Goal: Book appointment/travel/reservation

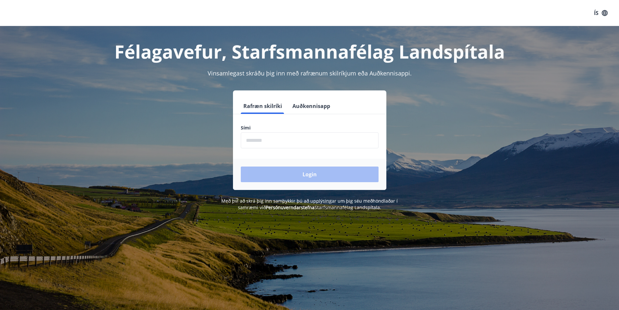
click at [245, 141] on input "phone" at bounding box center [310, 140] width 138 height 16
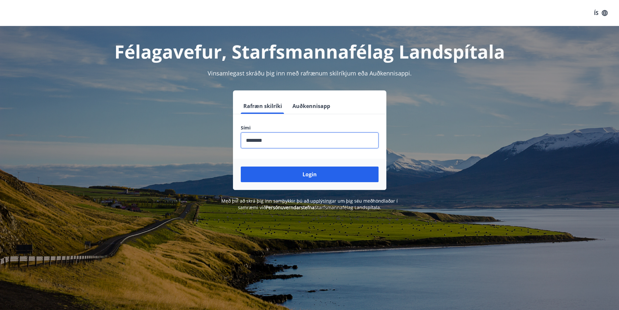
type input "********"
click at [241, 166] on button "Login" at bounding box center [310, 174] width 138 height 16
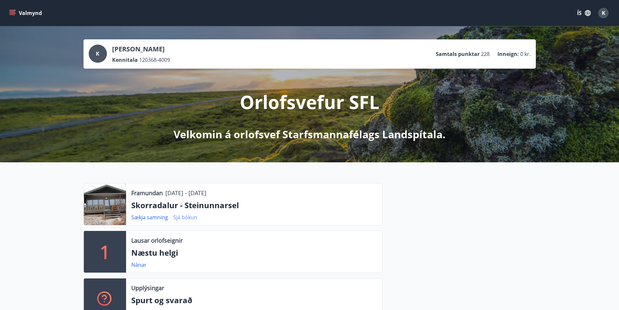
click at [185, 216] on link "Sjá bókun" at bounding box center [185, 217] width 24 height 7
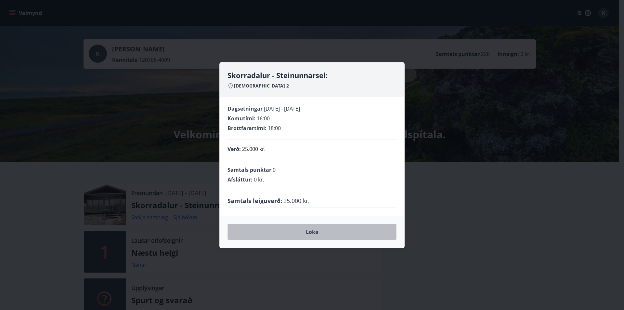
click at [316, 234] on button "Loka" at bounding box center [312, 232] width 169 height 16
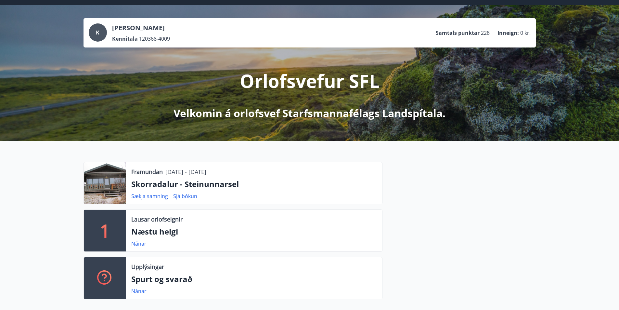
scroll to position [33, 0]
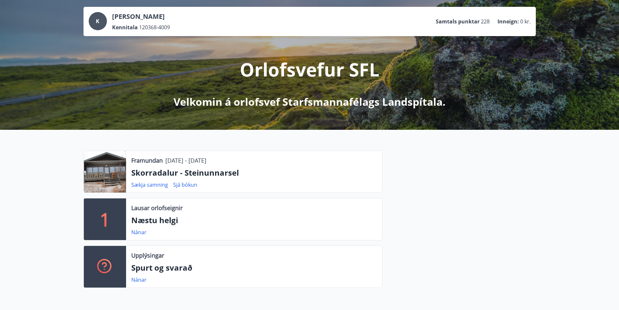
drag, startPoint x: 148, startPoint y: 75, endPoint x: 326, endPoint y: 61, distance: 178.3
click at [326, 61] on p "Orlofsvefur SFL" at bounding box center [310, 69] width 140 height 25
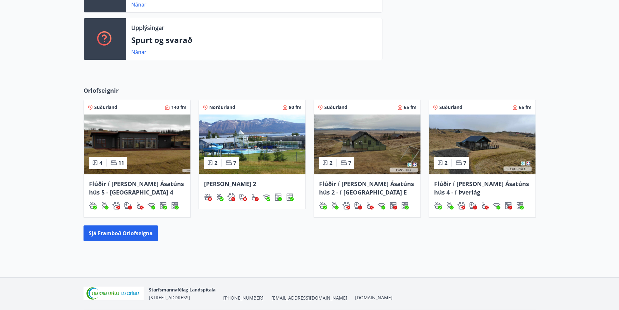
scroll to position [282, 0]
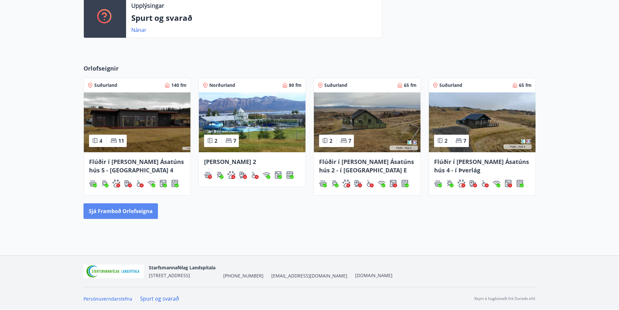
click at [95, 214] on button "Sjá framboð orlofseigna" at bounding box center [121, 211] width 74 height 16
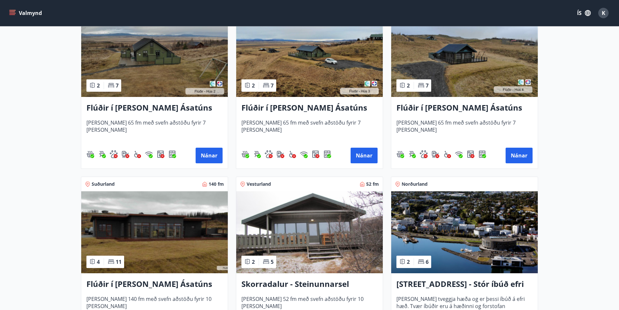
scroll to position [390, 0]
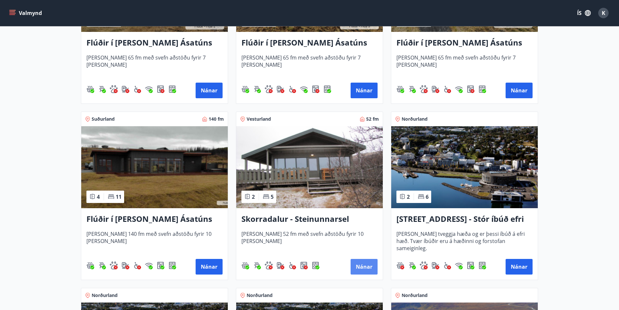
click at [367, 271] on button "Nánar" at bounding box center [364, 267] width 27 height 16
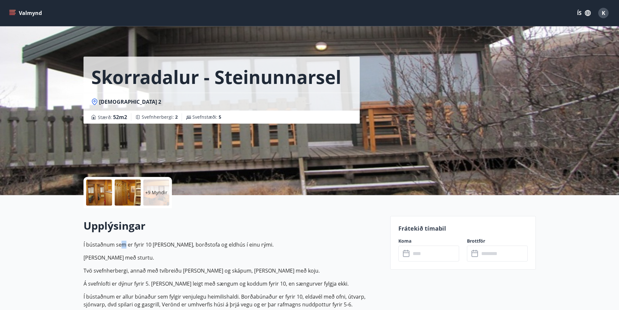
click at [125, 239] on div "Upplýsingar Í bústaðnum sem er fyrir 10 er stofa, borðstofa og eldhús í einu rý…" at bounding box center [233, 282] width 299 height 129
click at [238, 225] on h2 "Upplýsingar" at bounding box center [233, 225] width 299 height 14
click at [406, 253] on icon at bounding box center [407, 254] width 8 height 8
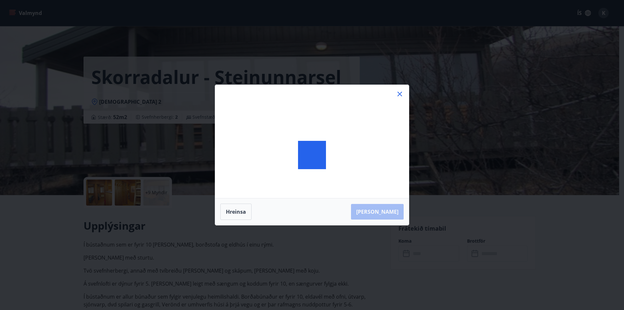
click at [406, 253] on div "Hreinsa Taka Frá" at bounding box center [312, 155] width 624 height 310
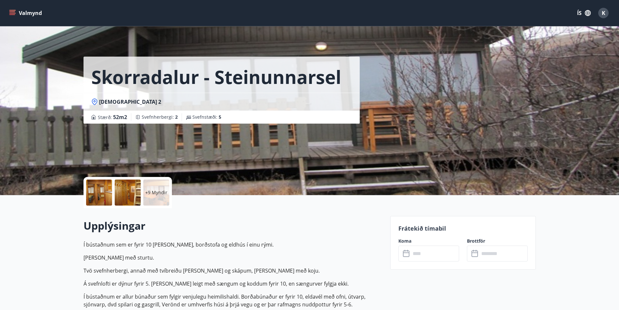
click at [408, 256] on icon at bounding box center [407, 254] width 8 height 8
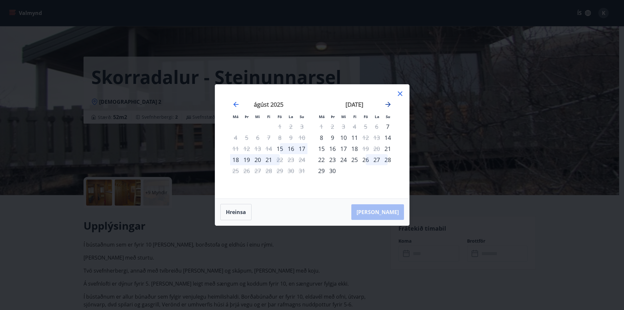
click at [389, 103] on icon "Move forward to switch to the next month." at bounding box center [388, 104] width 5 height 5
click at [270, 127] on div "4" at bounding box center [268, 126] width 11 height 11
click at [400, 94] on icon at bounding box center [400, 94] width 8 height 8
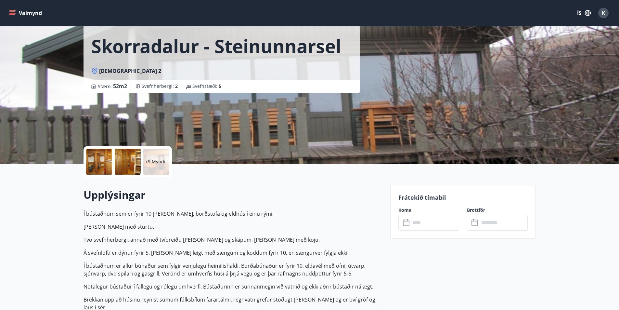
scroll to position [65, 0]
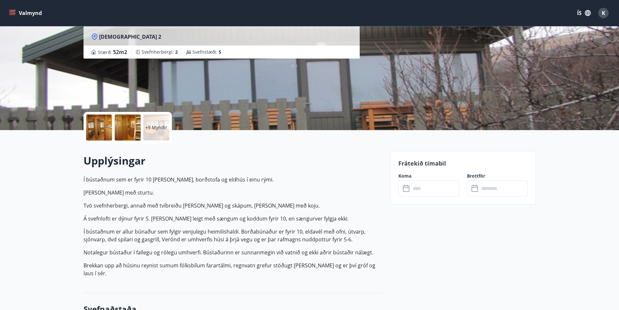
click at [407, 188] on icon at bounding box center [407, 189] width 8 height 8
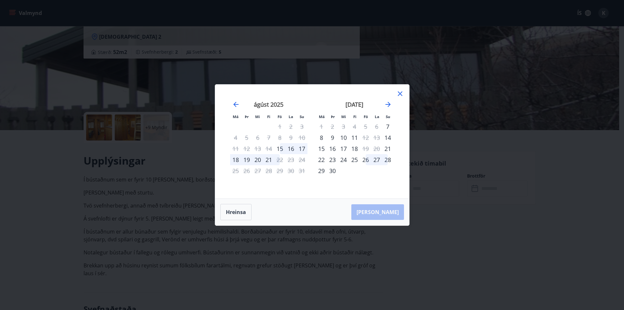
click at [399, 94] on icon at bounding box center [400, 94] width 8 height 8
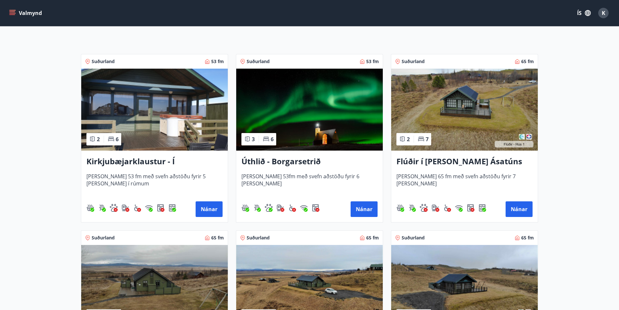
scroll to position [98, 0]
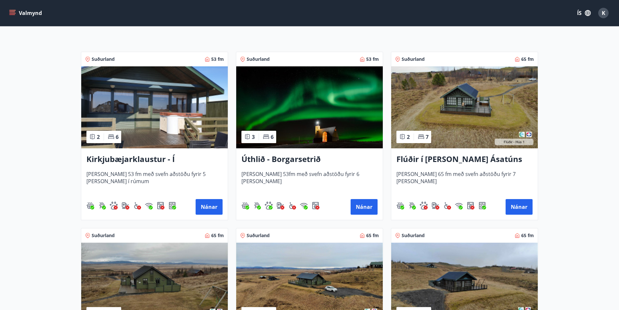
click at [286, 173] on span "Húsið er 53fm með svefn aðstöðu fyrir 6 manns" at bounding box center [310, 180] width 136 height 21
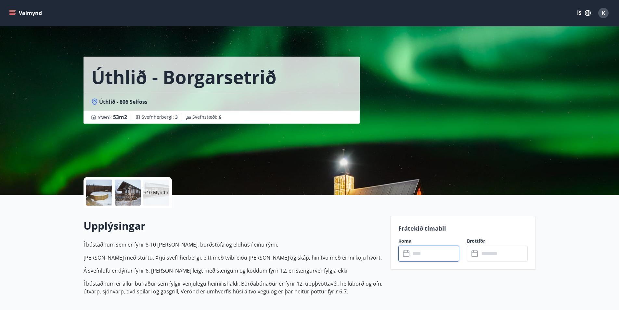
click at [417, 256] on input "text" at bounding box center [435, 253] width 48 height 16
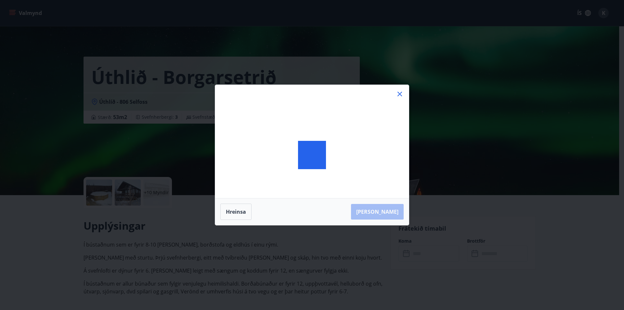
click at [417, 256] on div "Hreinsa Taka Frá" at bounding box center [312, 155] width 624 height 310
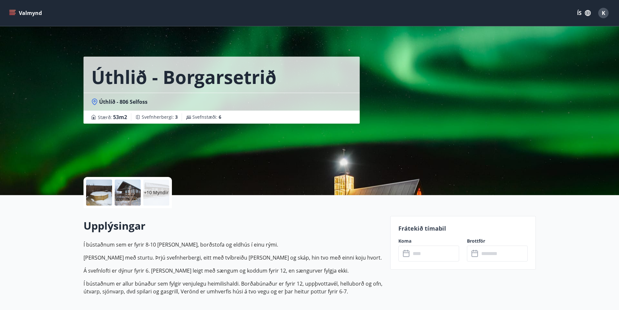
click at [406, 254] on icon at bounding box center [407, 254] width 8 height 8
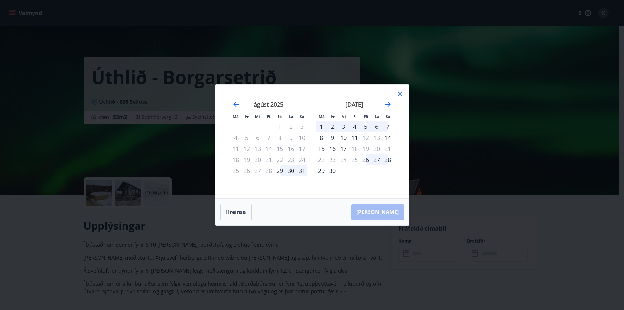
click at [400, 93] on icon at bounding box center [400, 94] width 8 height 8
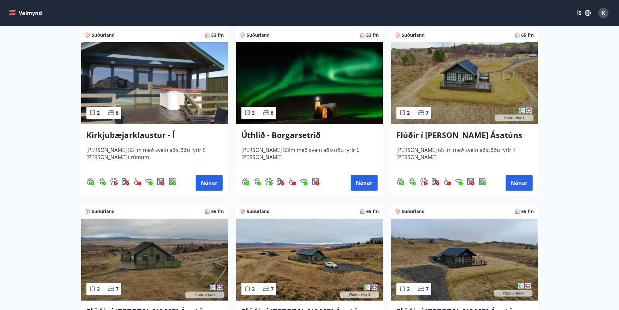
scroll to position [163, 0]
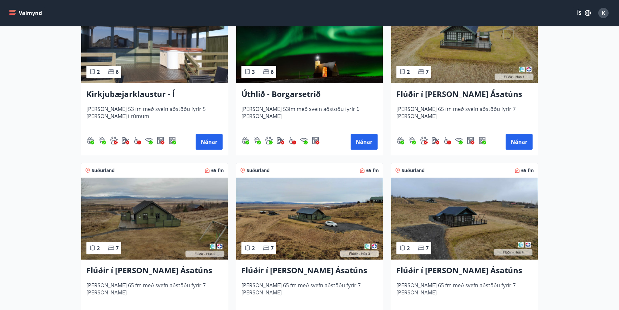
click at [435, 96] on h3 "Flúðir í landi Ásatúns hús 1 - í Skálaheiði C" at bounding box center [465, 94] width 136 height 12
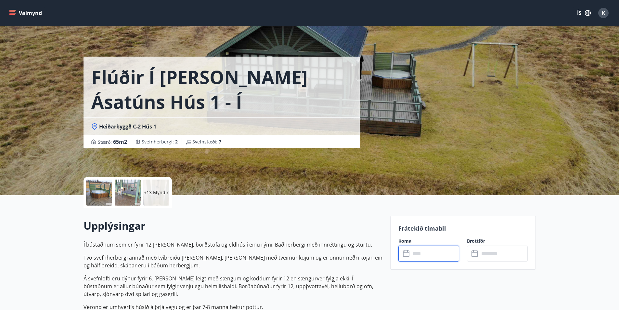
click at [416, 249] on input "text" at bounding box center [435, 253] width 48 height 16
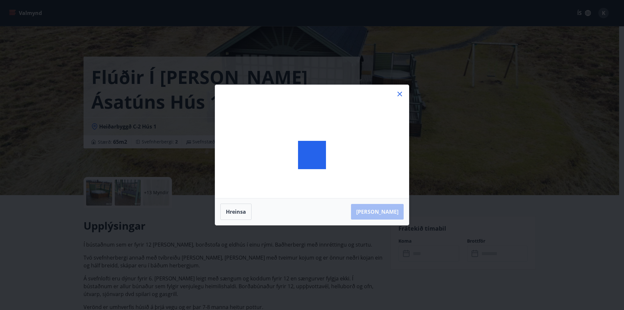
click at [416, 249] on div "Hreinsa Taka Frá" at bounding box center [312, 155] width 624 height 310
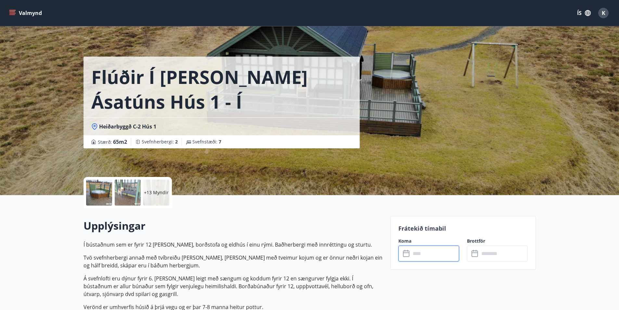
click at [429, 257] on input "text" at bounding box center [435, 253] width 48 height 16
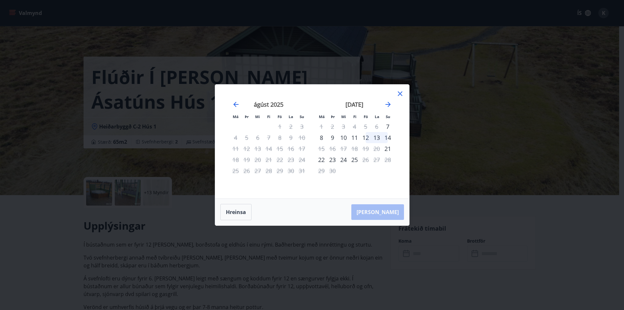
click at [397, 92] on icon at bounding box center [400, 94] width 8 height 8
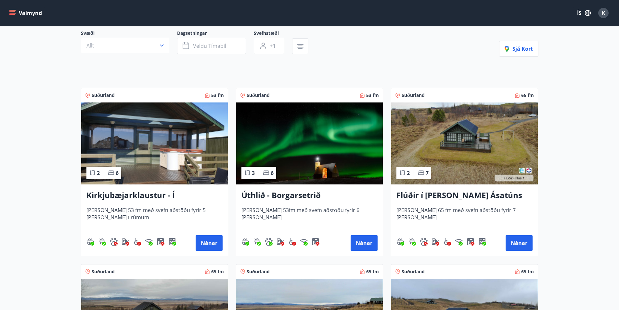
scroll to position [130, 0]
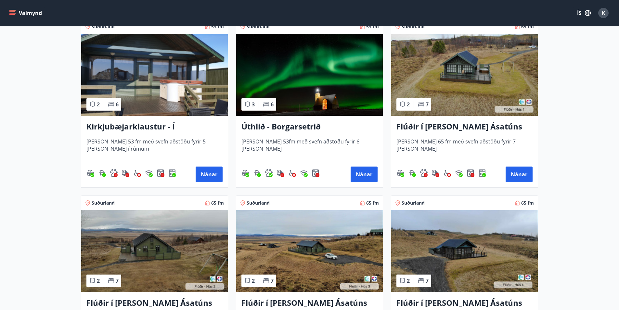
click at [144, 247] on img at bounding box center [154, 251] width 147 height 82
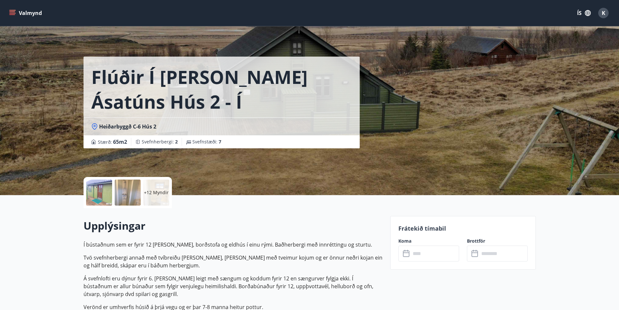
click at [407, 255] on icon at bounding box center [407, 254] width 8 height 8
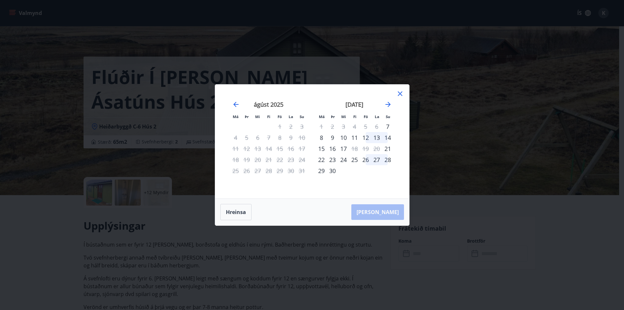
click at [401, 92] on icon at bounding box center [400, 94] width 8 height 8
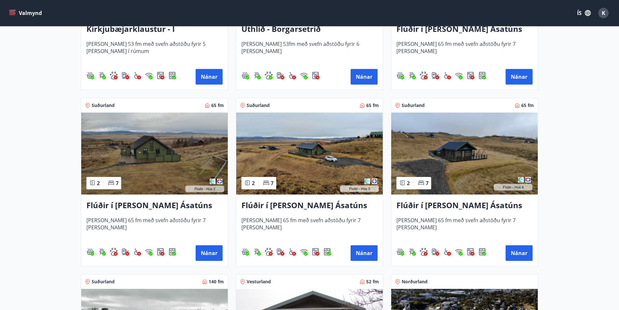
click at [302, 170] on img at bounding box center [309, 153] width 147 height 82
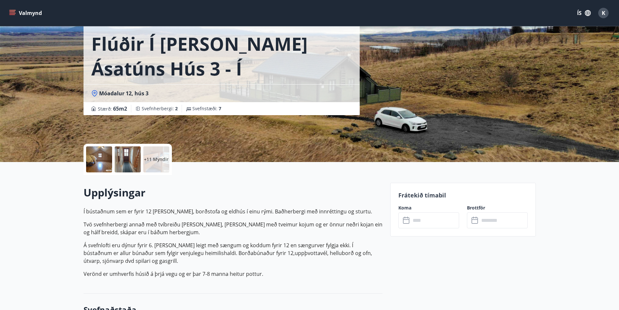
scroll to position [33, 0]
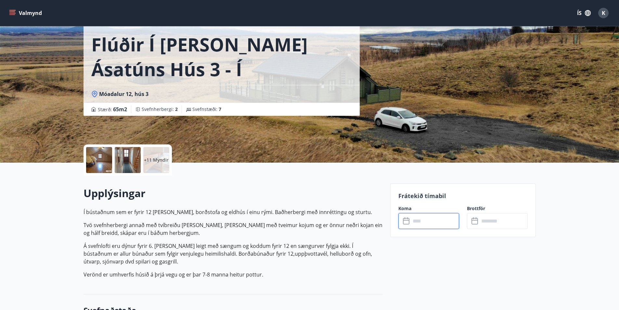
click at [427, 221] on input "text" at bounding box center [435, 221] width 48 height 16
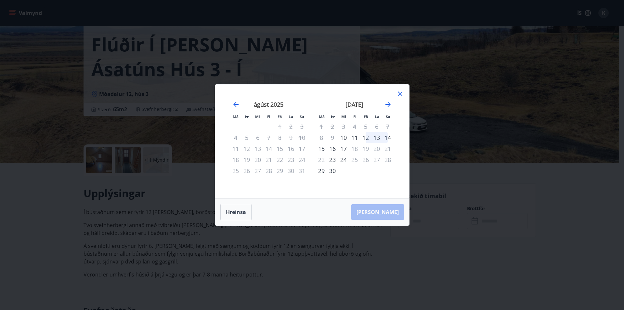
click at [400, 95] on icon at bounding box center [400, 94] width 8 height 8
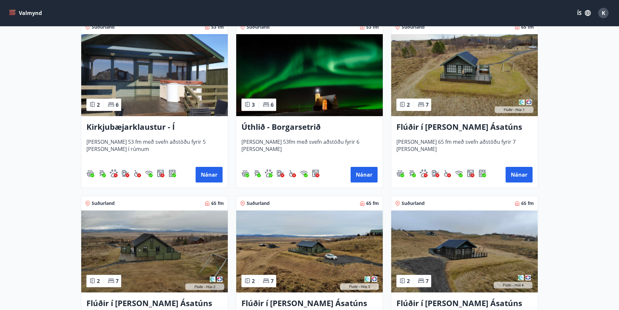
scroll to position [196, 0]
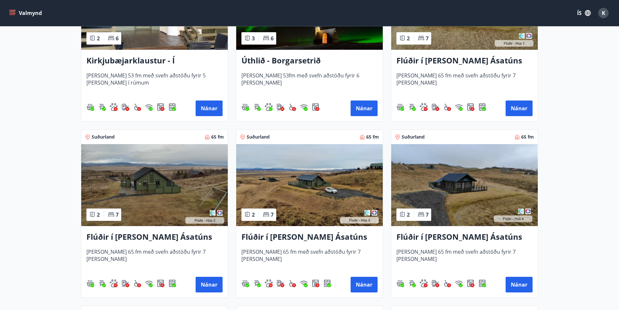
click at [443, 197] on img at bounding box center [464, 185] width 147 height 82
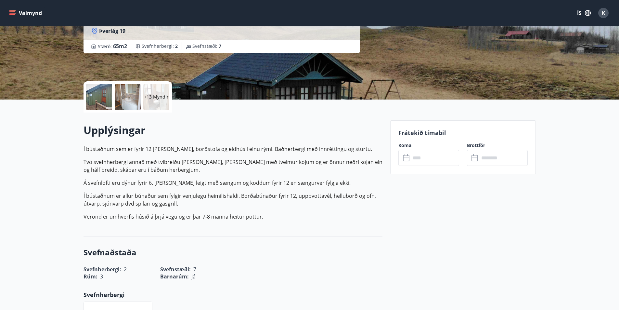
scroll to position [98, 0]
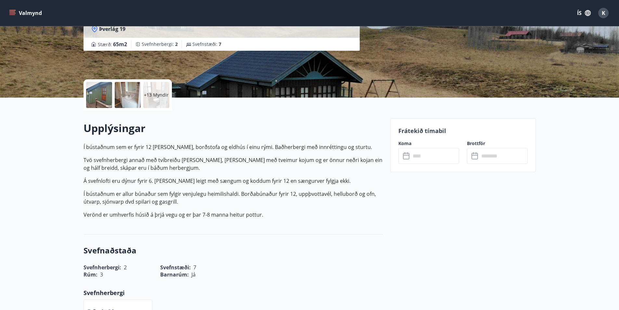
click at [408, 155] on icon at bounding box center [406, 155] width 7 height 1
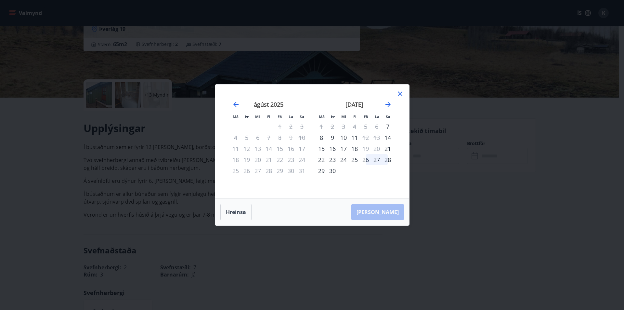
click at [401, 96] on icon at bounding box center [400, 94] width 8 height 8
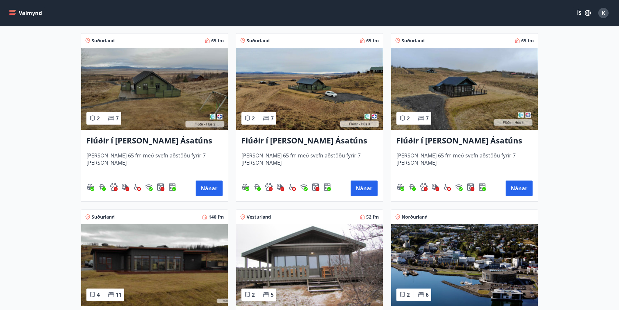
scroll to position [390, 0]
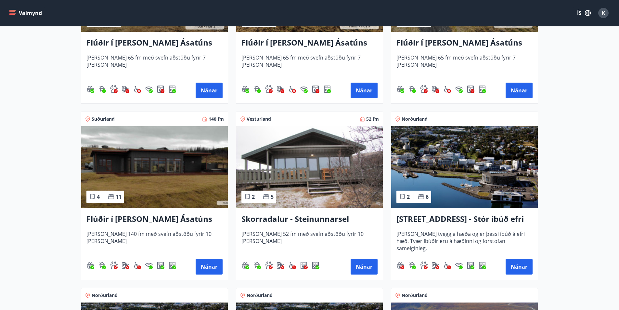
click at [165, 169] on img at bounding box center [154, 167] width 147 height 82
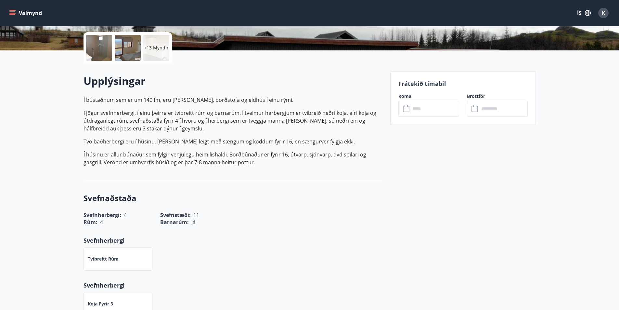
scroll to position [163, 0]
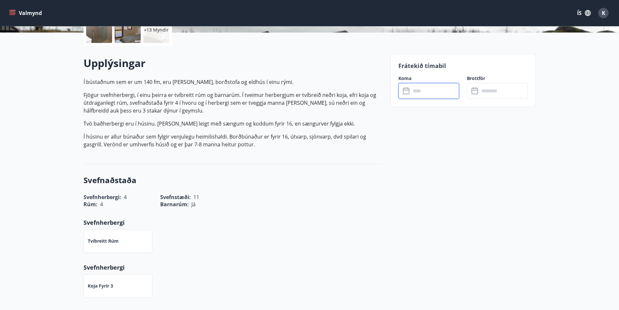
click at [418, 91] on input "text" at bounding box center [435, 91] width 48 height 16
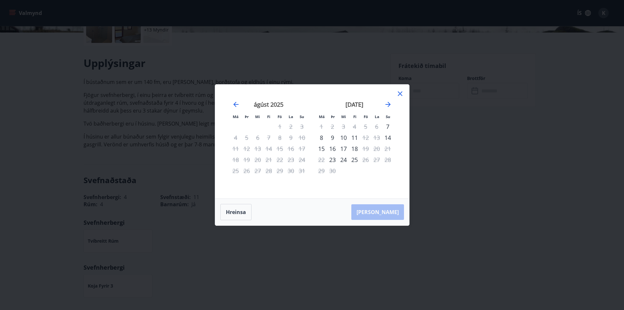
click at [401, 91] on icon at bounding box center [400, 94] width 8 height 8
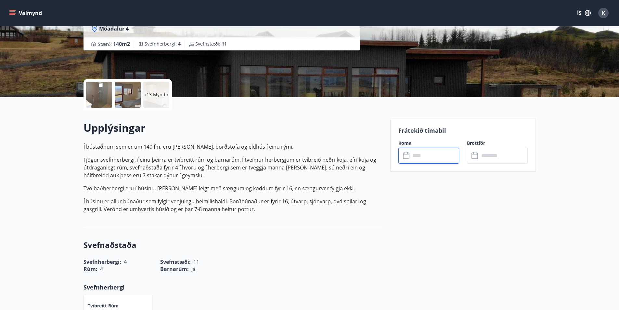
scroll to position [0, 0]
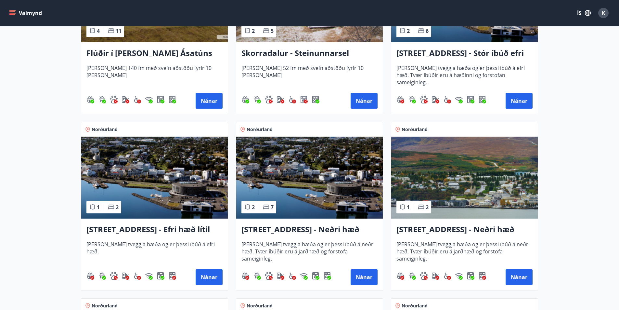
scroll to position [423, 0]
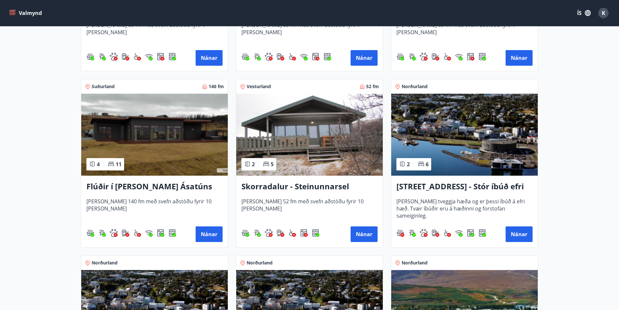
click at [138, 186] on h3 "Flúðir í landi Ásatúns hús 5 - Móadalur 4" at bounding box center [154, 187] width 136 height 12
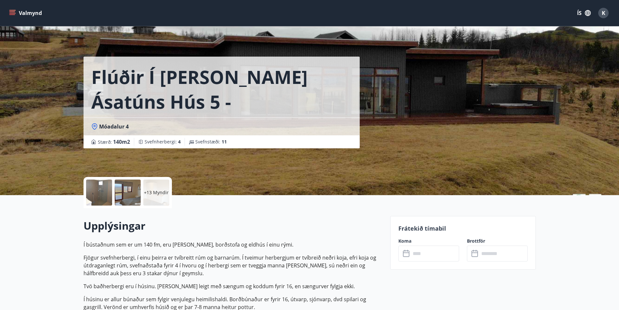
click at [445, 253] on input "text" at bounding box center [435, 253] width 48 height 16
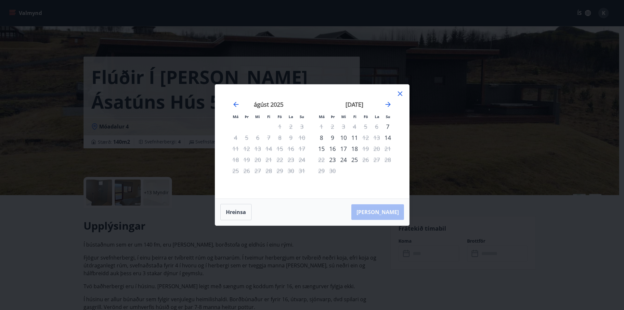
click at [387, 99] on div "september 2025" at bounding box center [354, 106] width 77 height 29
click at [389, 104] on icon "Move forward to switch to the next month." at bounding box center [388, 104] width 8 height 8
click at [400, 94] on icon at bounding box center [400, 93] width 1 height 1
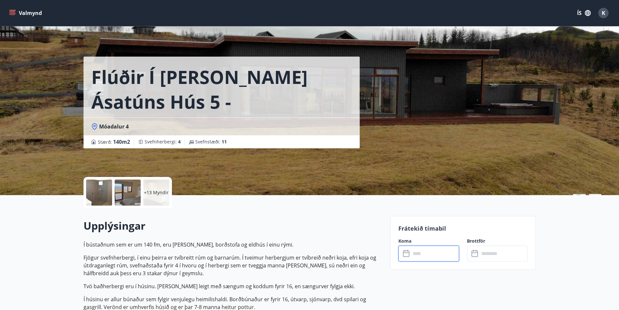
click at [96, 199] on div at bounding box center [99, 192] width 26 height 26
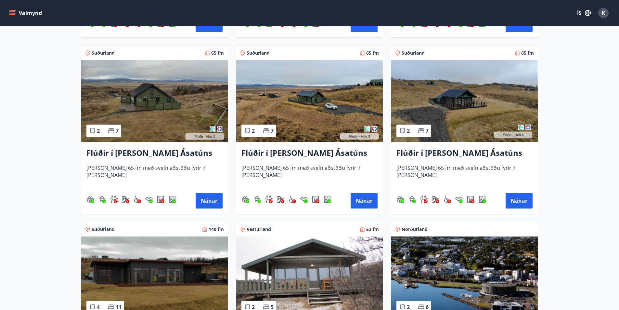
scroll to position [390, 0]
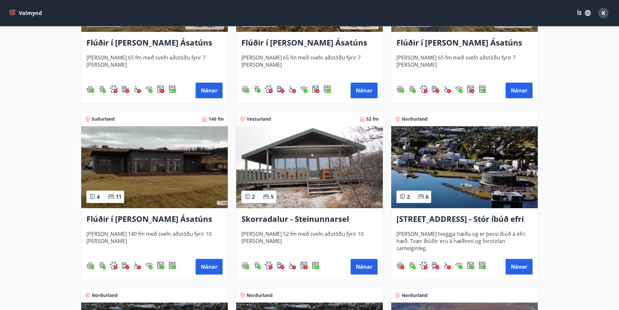
click at [135, 186] on img at bounding box center [154, 167] width 147 height 82
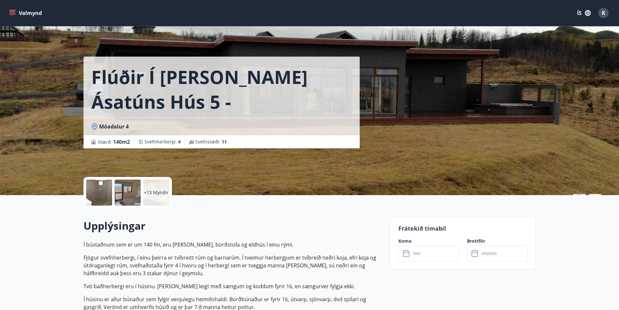
click at [406, 254] on icon at bounding box center [407, 254] width 8 height 8
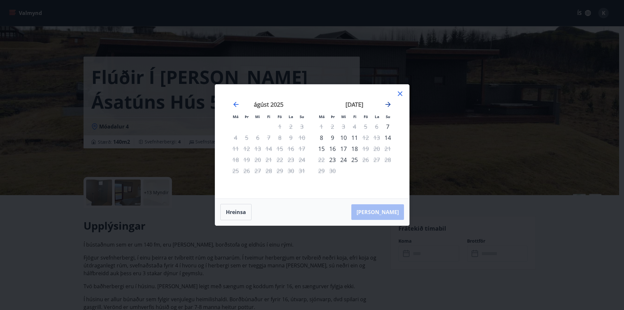
click at [389, 104] on icon "Move forward to switch to the next month." at bounding box center [388, 104] width 8 height 8
click at [389, 103] on icon "Move forward to switch to the next month." at bounding box center [388, 104] width 8 height 8
click at [400, 91] on icon at bounding box center [400, 94] width 8 height 8
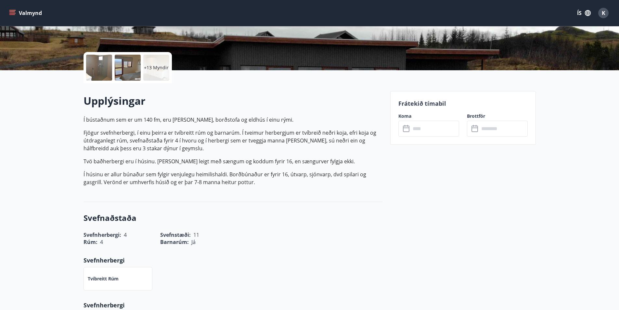
scroll to position [163, 0]
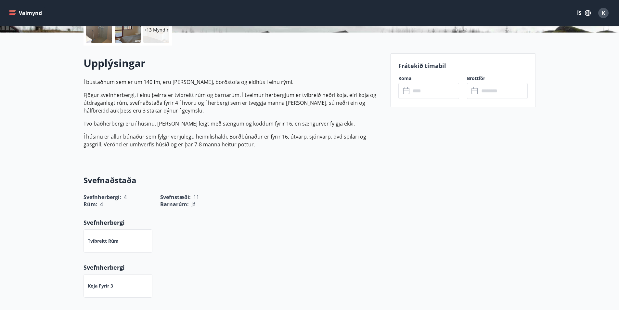
click at [407, 92] on icon at bounding box center [407, 91] width 8 height 8
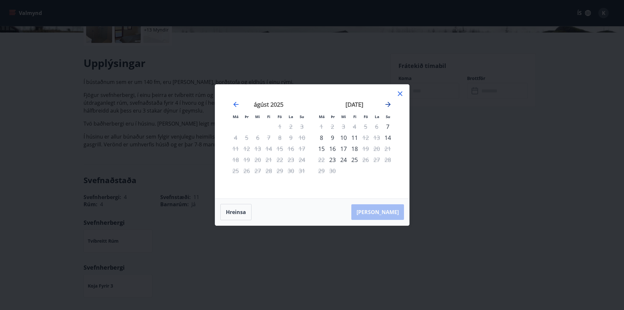
click at [390, 105] on icon "Move forward to switch to the next month." at bounding box center [388, 104] width 8 height 8
click at [257, 137] on div "5" at bounding box center [257, 137] width 11 height 11
click at [258, 136] on div "5" at bounding box center [257, 137] width 11 height 11
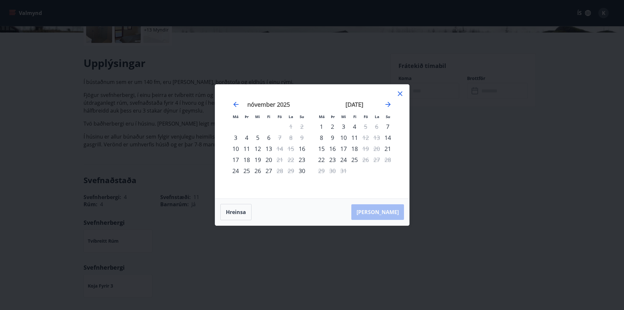
click at [258, 136] on div "5" at bounding box center [257, 137] width 11 height 11
click at [259, 136] on div "5" at bounding box center [257, 137] width 11 height 11
click at [257, 138] on div "5" at bounding box center [257, 137] width 11 height 11
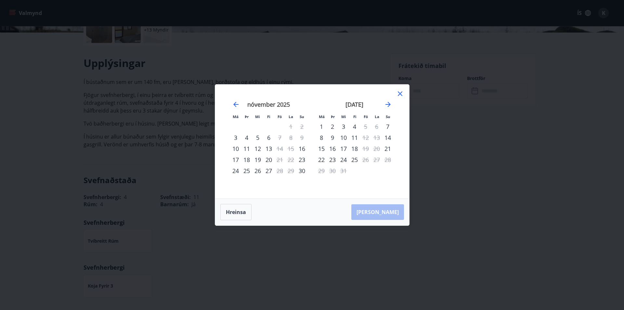
click at [257, 138] on div "5" at bounding box center [257, 137] width 11 height 11
click at [400, 94] on icon at bounding box center [400, 93] width 1 height 1
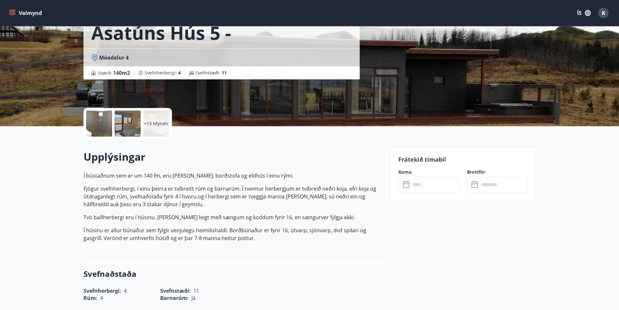
scroll to position [130, 0]
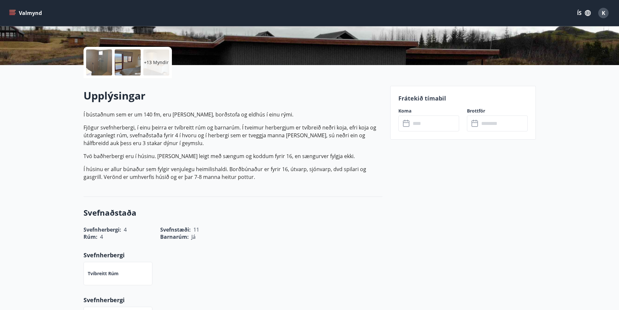
click at [407, 125] on icon at bounding box center [407, 124] width 8 height 8
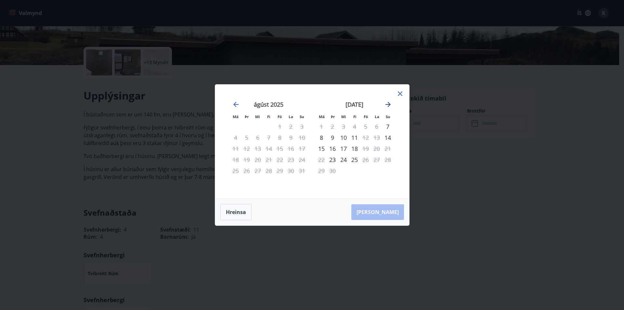
click at [388, 105] on icon "Move forward to switch to the next month." at bounding box center [388, 104] width 5 height 5
click at [344, 138] on div "5" at bounding box center [343, 137] width 11 height 11
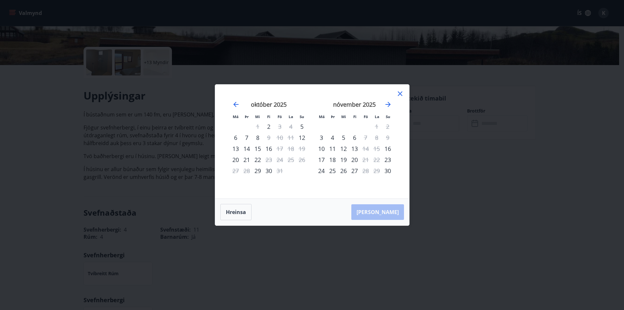
click at [343, 136] on div "5" at bounding box center [343, 137] width 11 height 11
click at [384, 216] on div "Hreinsa Taka Frá" at bounding box center [312, 212] width 194 height 27
click at [397, 93] on icon at bounding box center [400, 94] width 8 height 8
